Goal: Transaction & Acquisition: Obtain resource

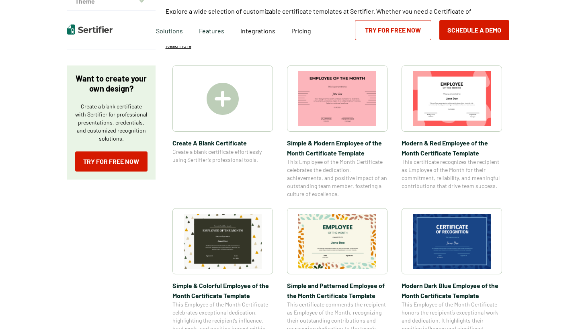
scroll to position [113, 0]
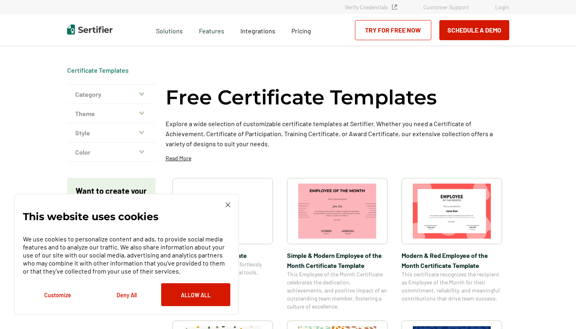
click at [227, 204] on img at bounding box center [228, 205] width 5 height 5
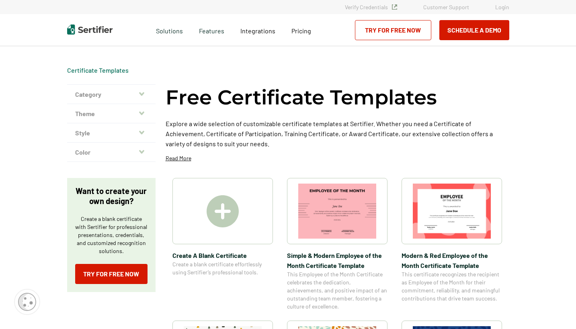
click at [138, 112] on button "Theme" at bounding box center [111, 113] width 88 height 19
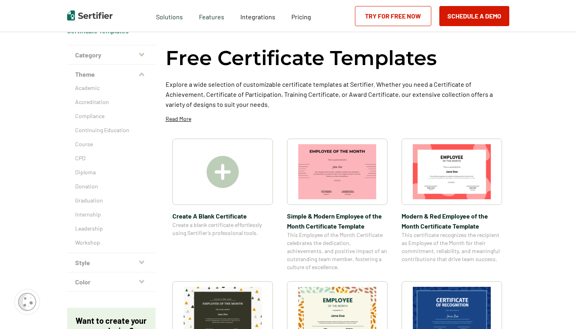
scroll to position [38, 0]
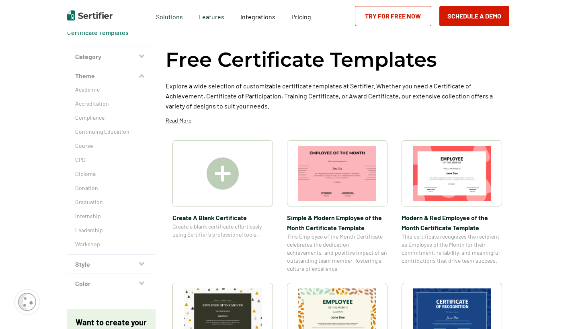
click at [149, 266] on button "Style" at bounding box center [111, 264] width 88 height 19
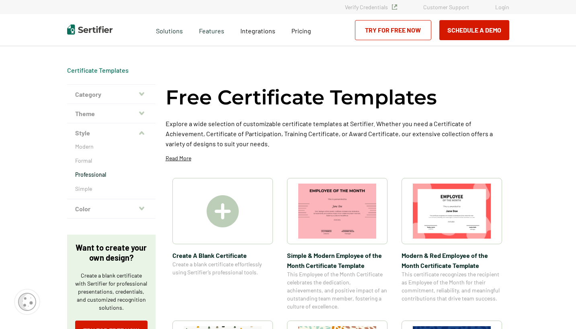
scroll to position [0, 0]
click at [143, 129] on button "Style" at bounding box center [111, 132] width 88 height 19
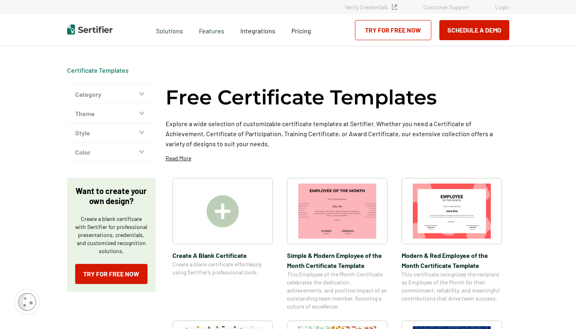
click at [141, 92] on icon "button" at bounding box center [141, 94] width 5 height 6
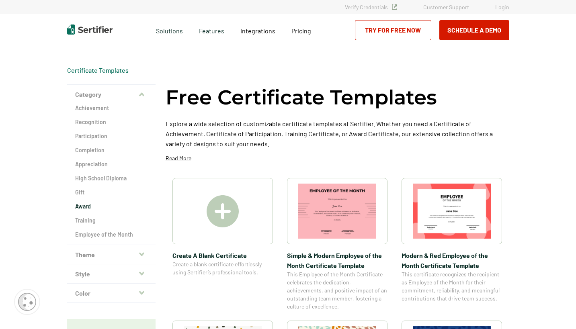
click at [87, 205] on h2 "Award" at bounding box center [111, 207] width 72 height 8
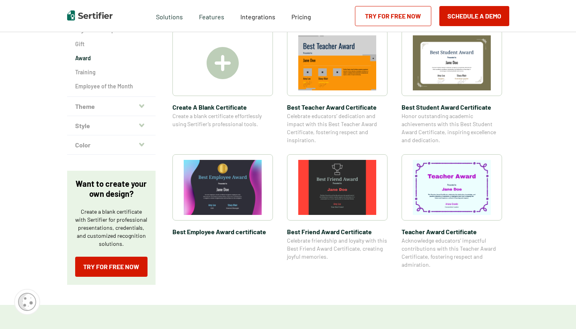
scroll to position [149, 1]
click at [242, 182] on img at bounding box center [223, 187] width 78 height 55
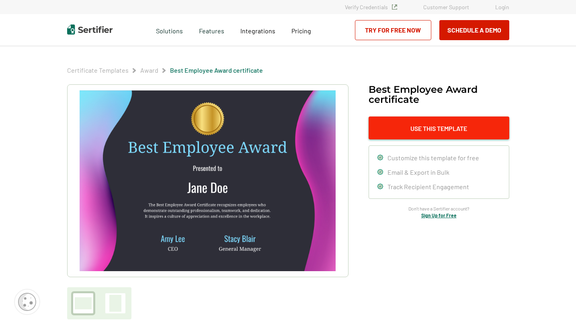
click at [426, 122] on button "Use This Template" at bounding box center [439, 128] width 141 height 23
